Goal: Task Accomplishment & Management: Use online tool/utility

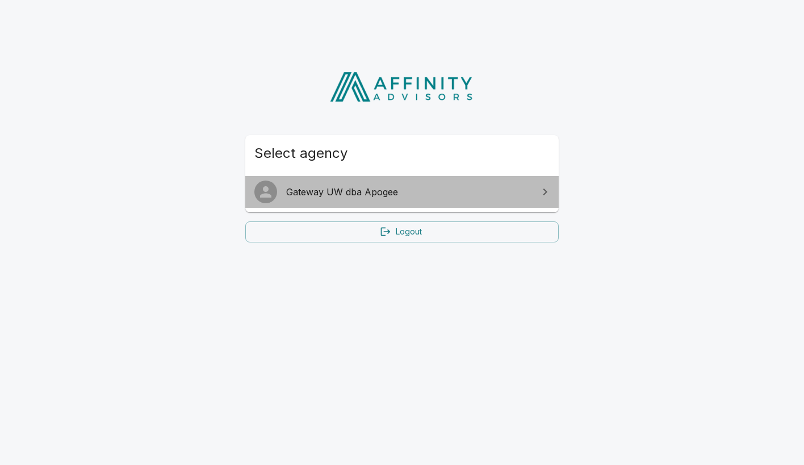
click at [407, 191] on span "Gateway UW dba Apogee" at bounding box center [408, 192] width 245 height 14
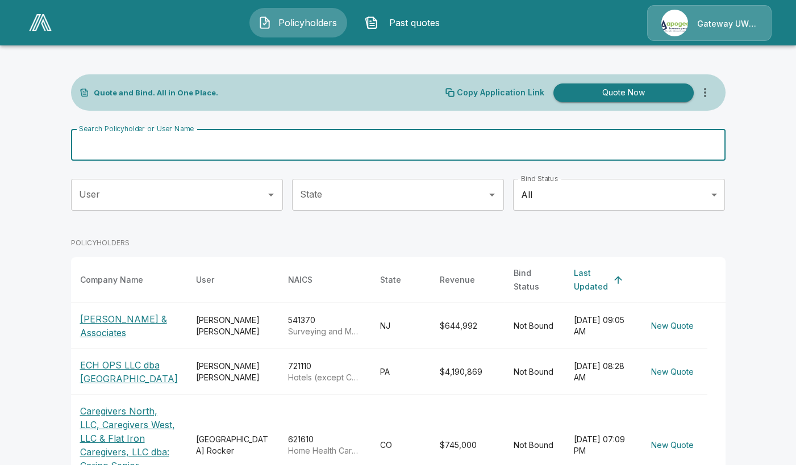
click at [193, 141] on input "Search Policyholder or User Name" at bounding box center [392, 145] width 642 height 32
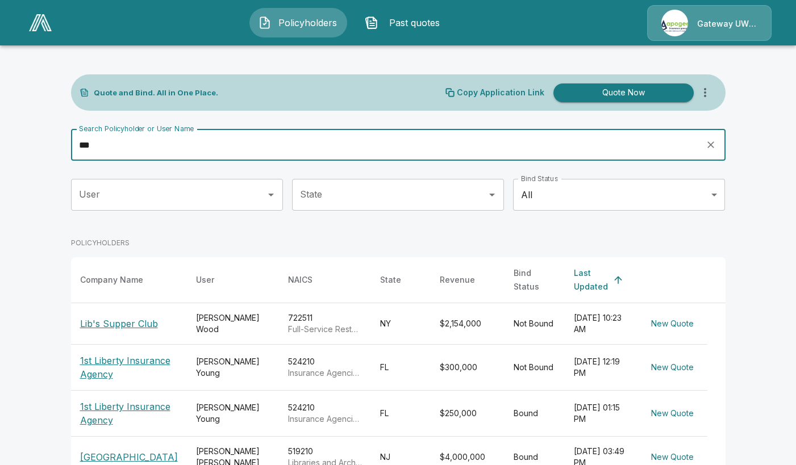
type input "***"
click at [196, 315] on div "Jennifer Wood" at bounding box center [233, 323] width 74 height 23
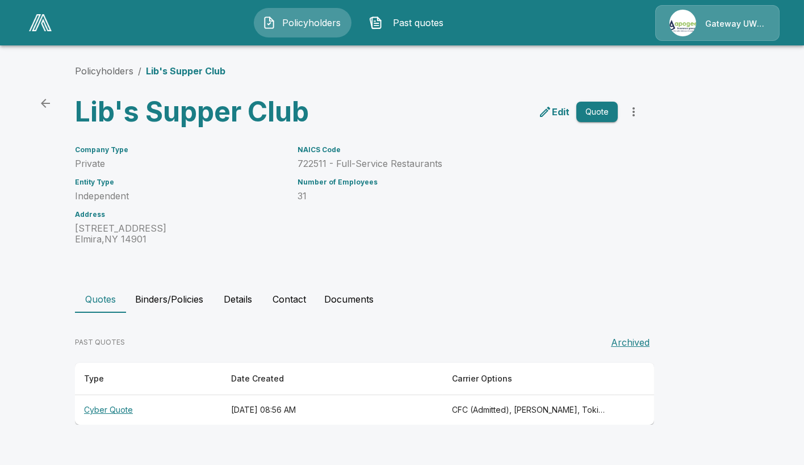
click at [324, 409] on th "[DATE] 08:56 AM" at bounding box center [332, 410] width 221 height 30
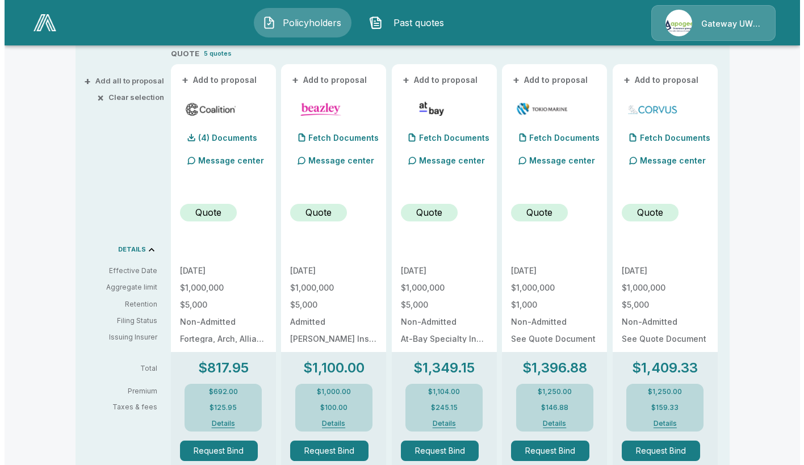
scroll to position [284, 0]
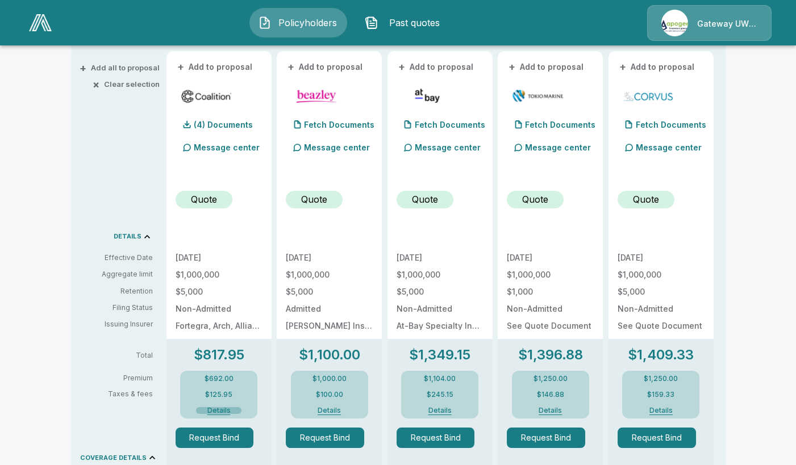
click at [224, 410] on button "Details" at bounding box center [218, 410] width 45 height 7
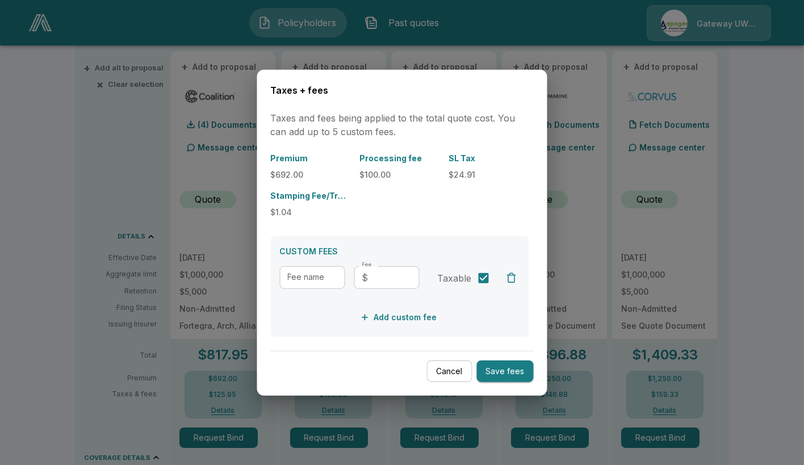
click at [450, 381] on button "Cancel" at bounding box center [449, 371] width 45 height 22
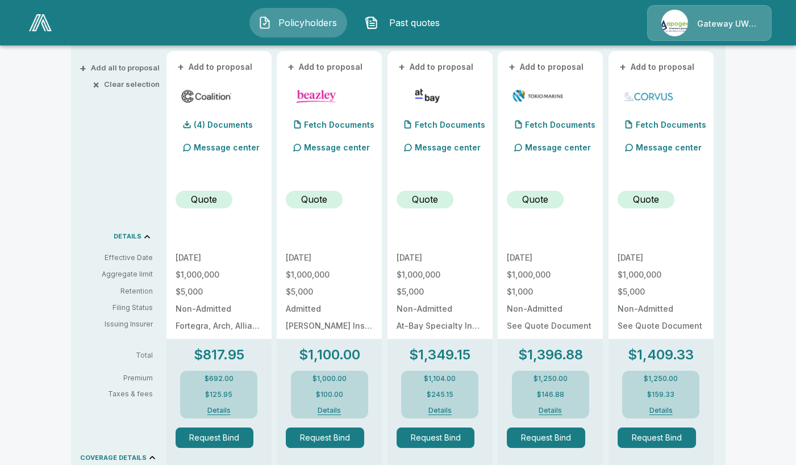
click at [232, 438] on button "Request Bind" at bounding box center [214, 438] width 78 height 20
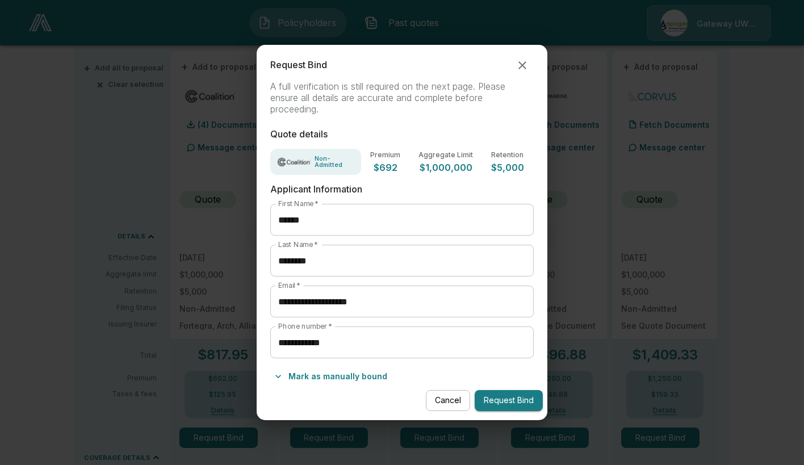
click at [362, 377] on button "Mark as manually bound" at bounding box center [331, 376] width 122 height 18
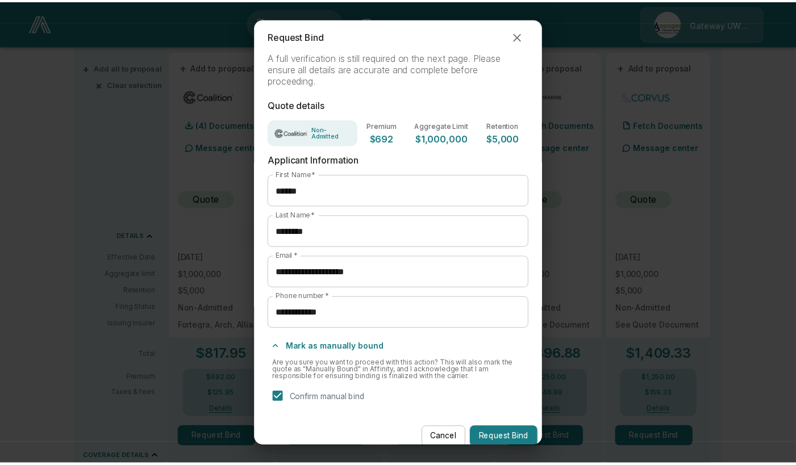
scroll to position [13, 0]
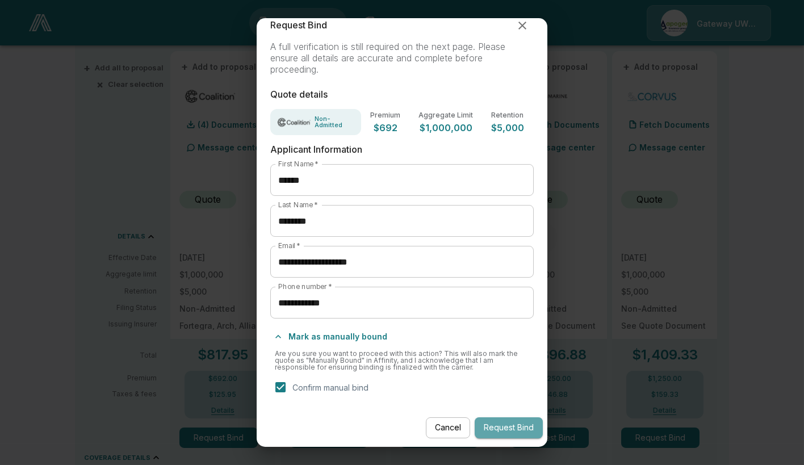
click at [500, 425] on button "Request Bind" at bounding box center [509, 427] width 68 height 21
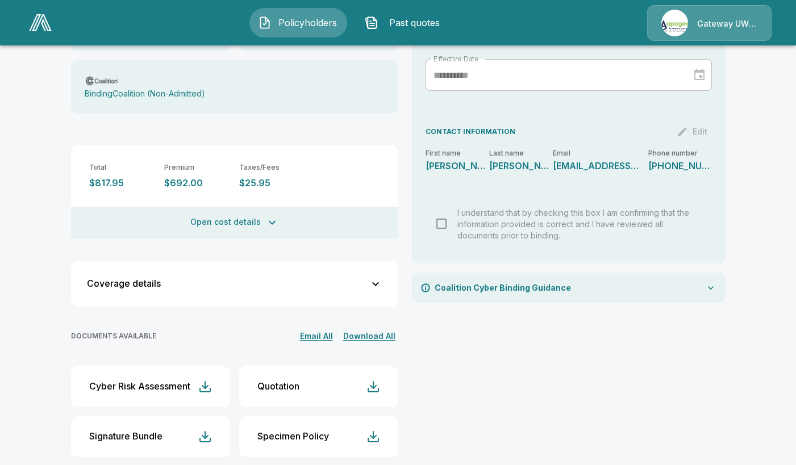
scroll to position [280, 0]
